Goal: Information Seeking & Learning: Compare options

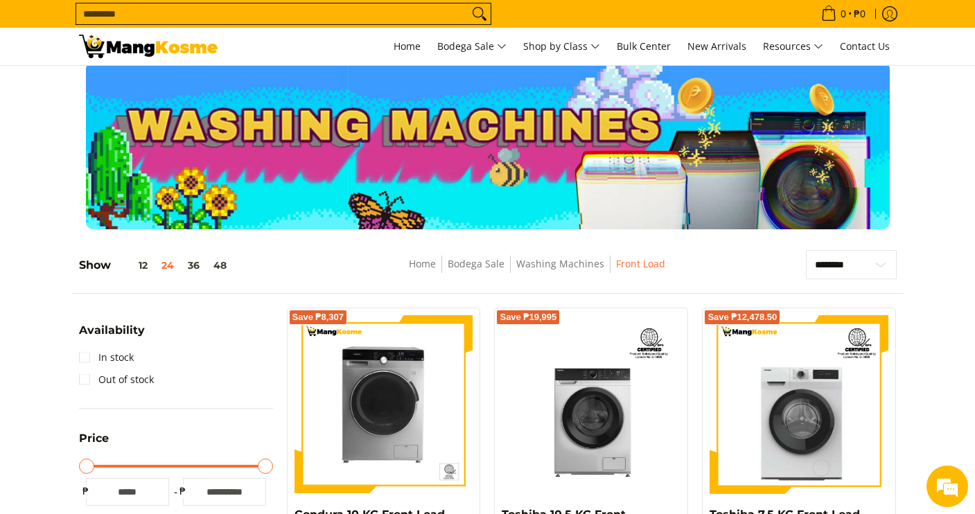
scroll to position [8, 0]
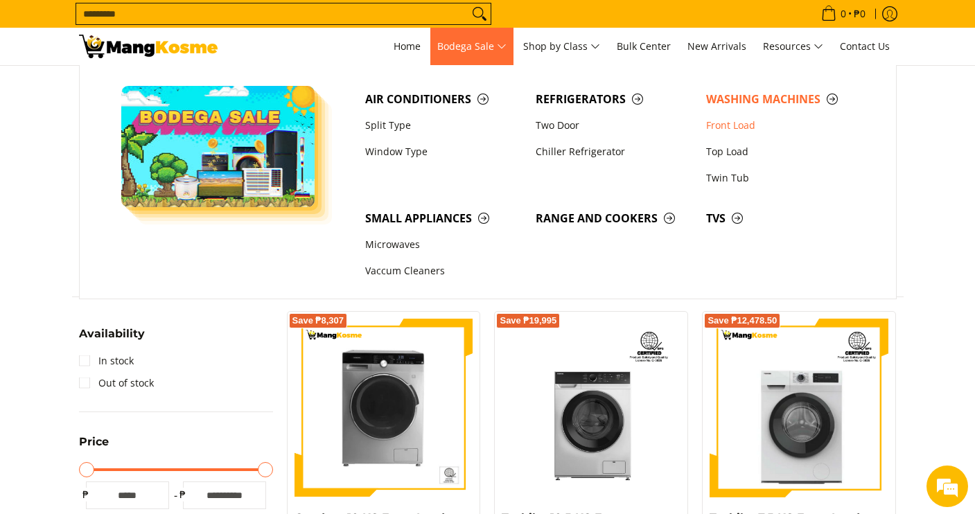
click at [487, 53] on span "Bodega Sale" at bounding box center [471, 46] width 69 height 17
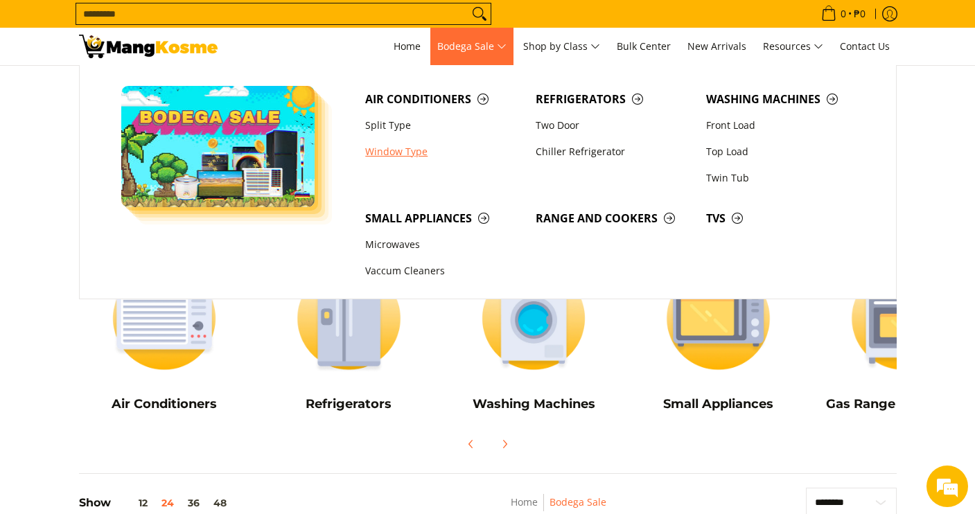
click at [401, 152] on link "Window Type" at bounding box center [443, 152] width 171 height 26
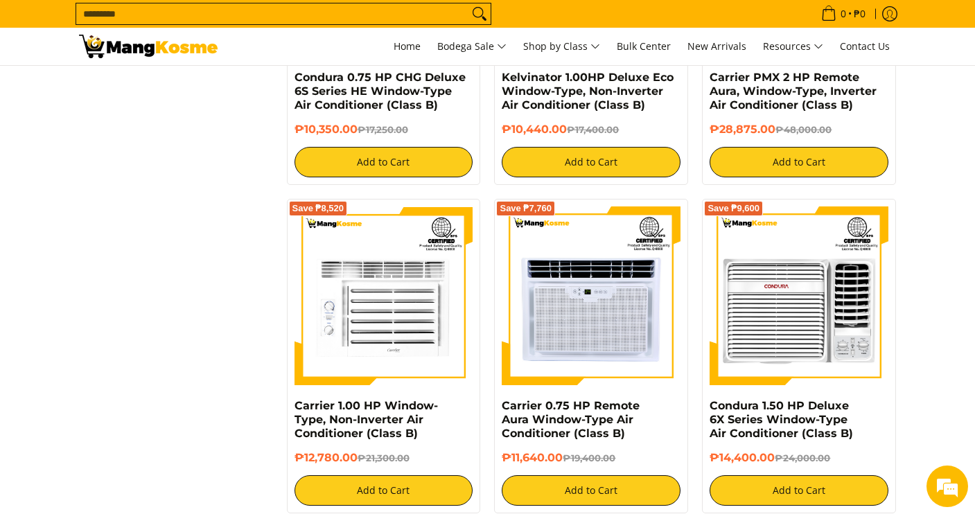
scroll to position [2534, 0]
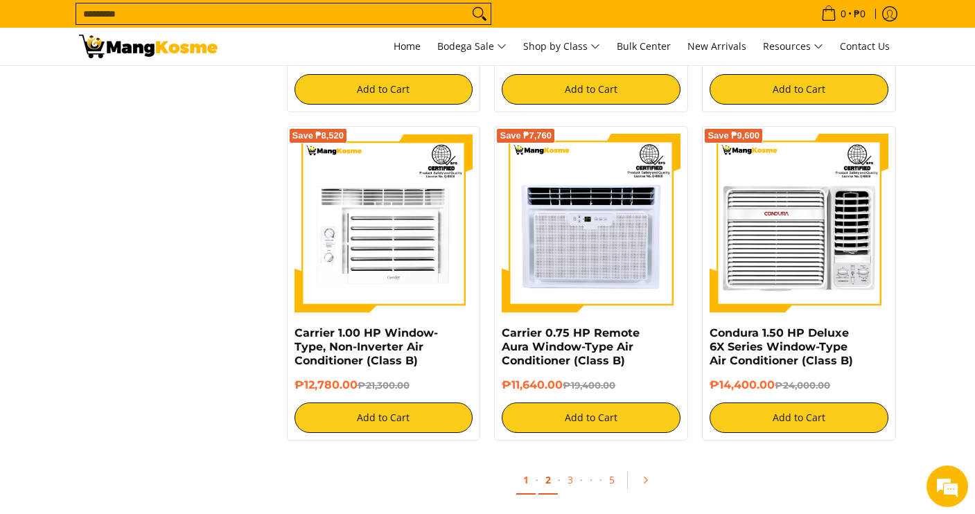
click at [548, 484] on link "2" at bounding box center [548, 481] width 19 height 28
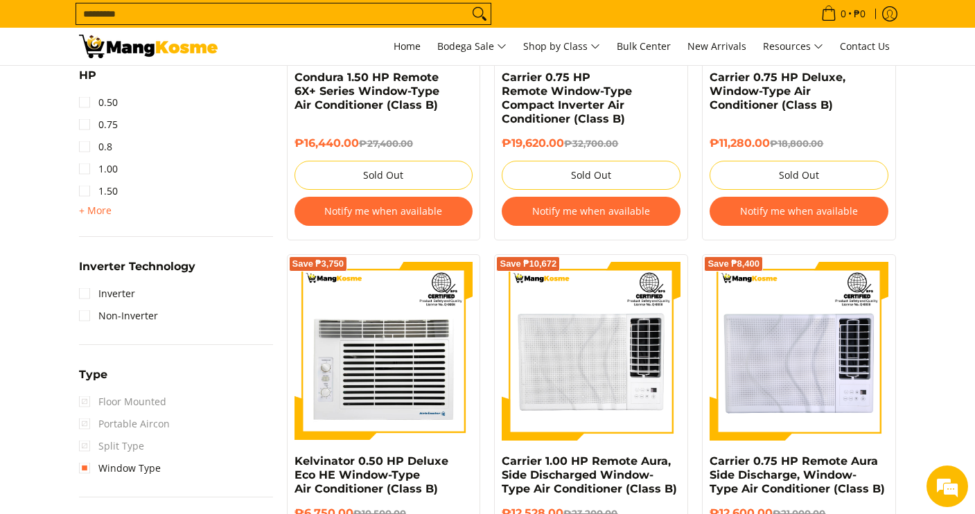
scroll to position [958, 0]
